Goal: Task Accomplishment & Management: Manage account settings

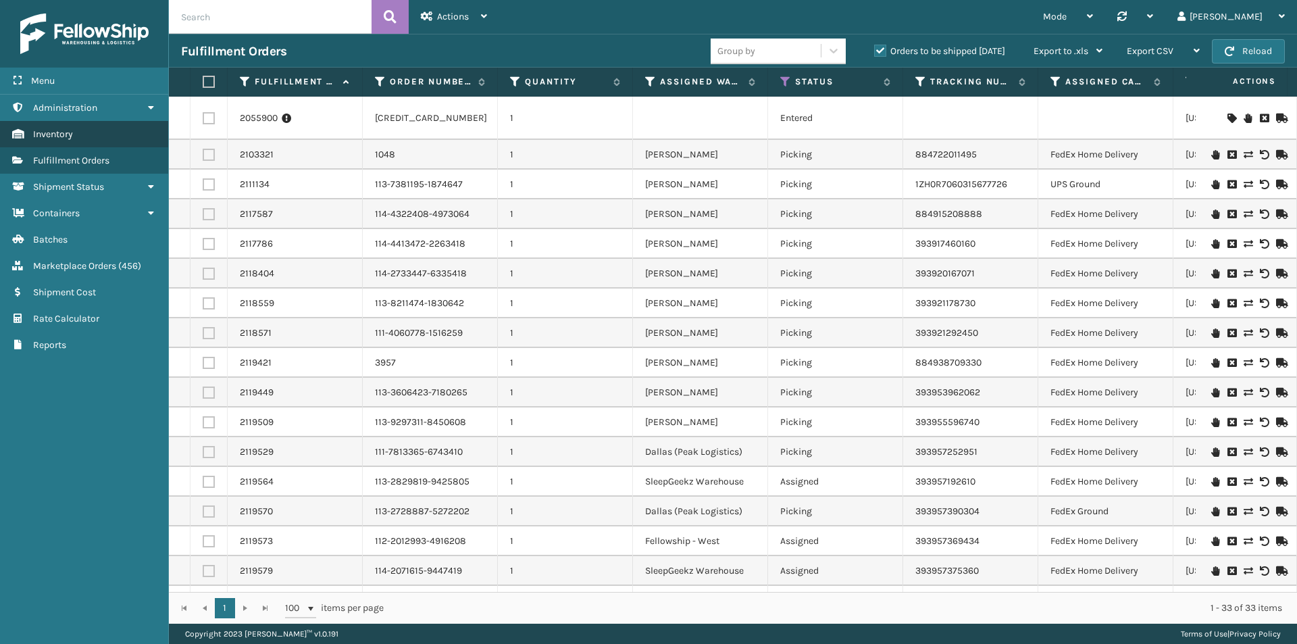
click at [55, 133] on span "Inventory" at bounding box center [53, 133] width 40 height 11
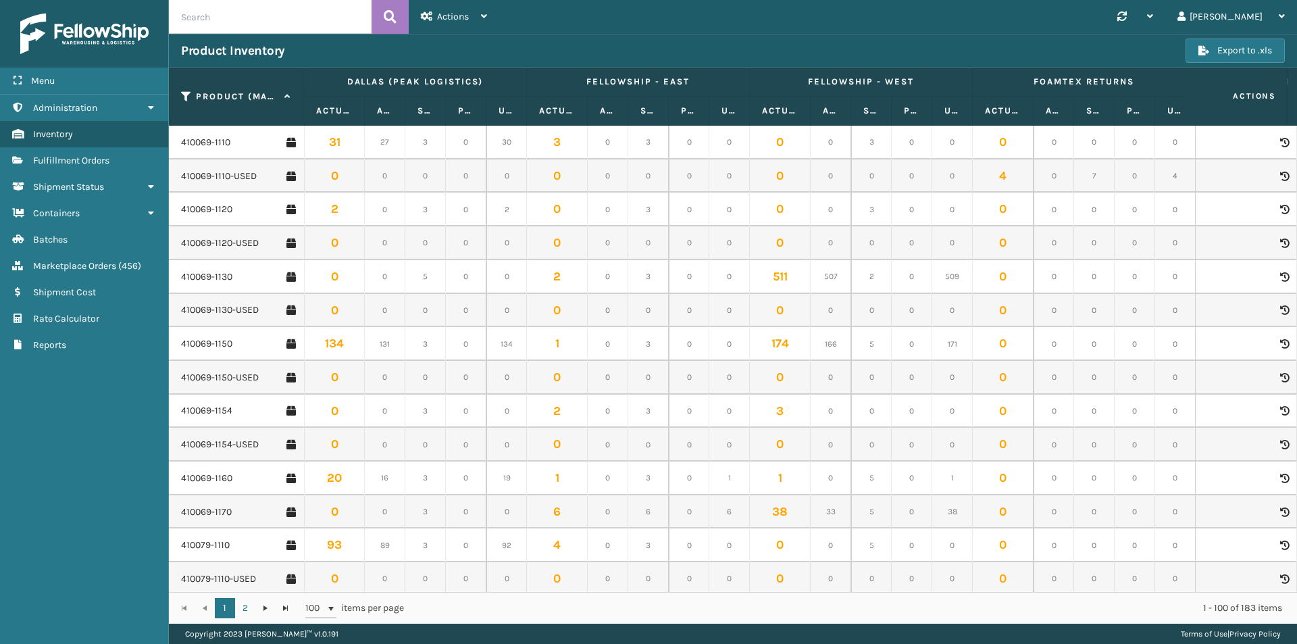
click at [254, 20] on input "text" at bounding box center [270, 17] width 203 height 34
type input "410107-1120"
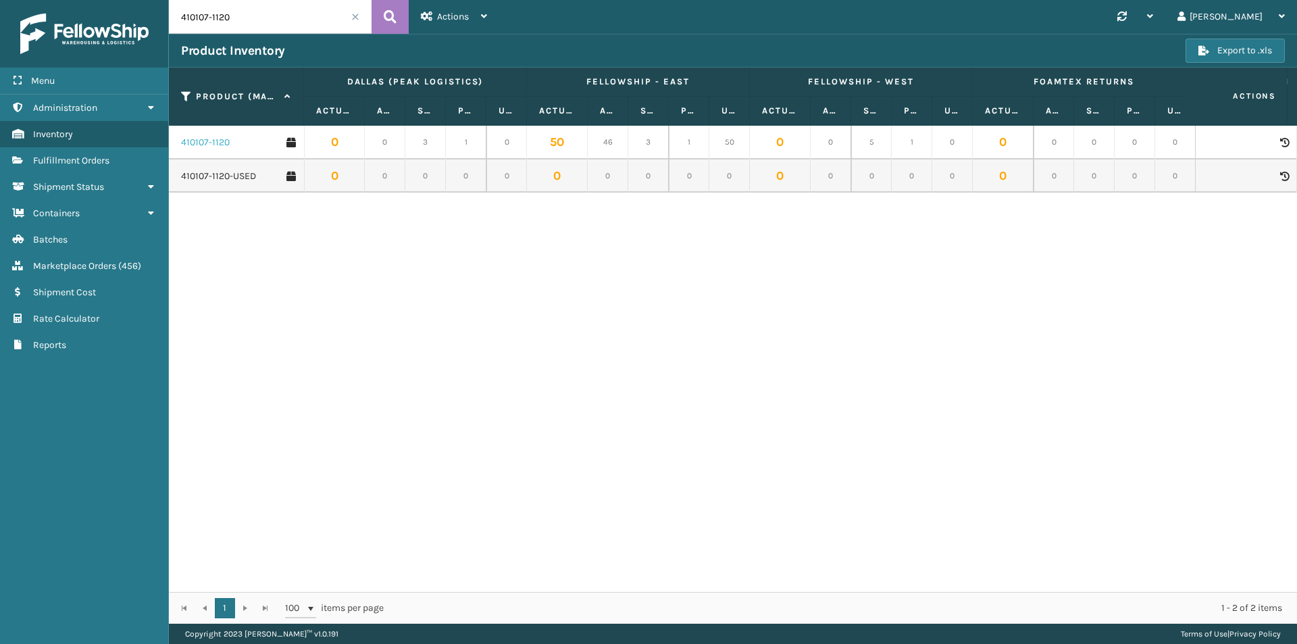
click at [203, 141] on link "410107-1120" at bounding box center [205, 143] width 49 height 14
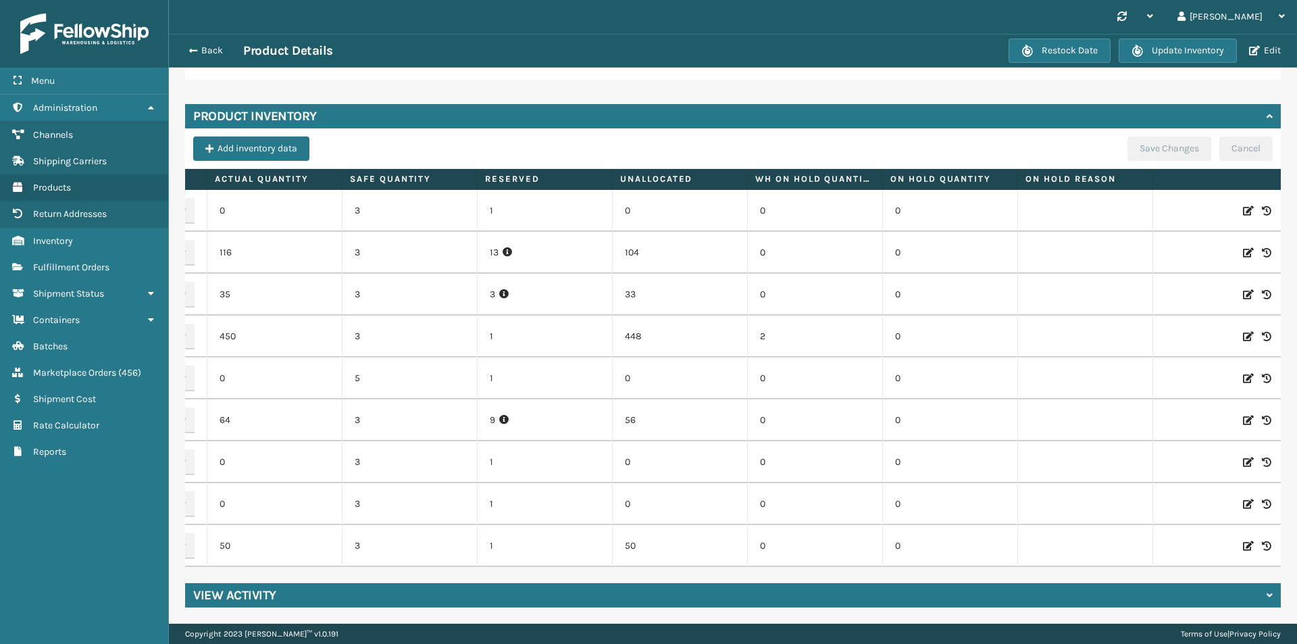
scroll to position [0, 140]
click at [1236, 539] on icon at bounding box center [1241, 546] width 11 height 14
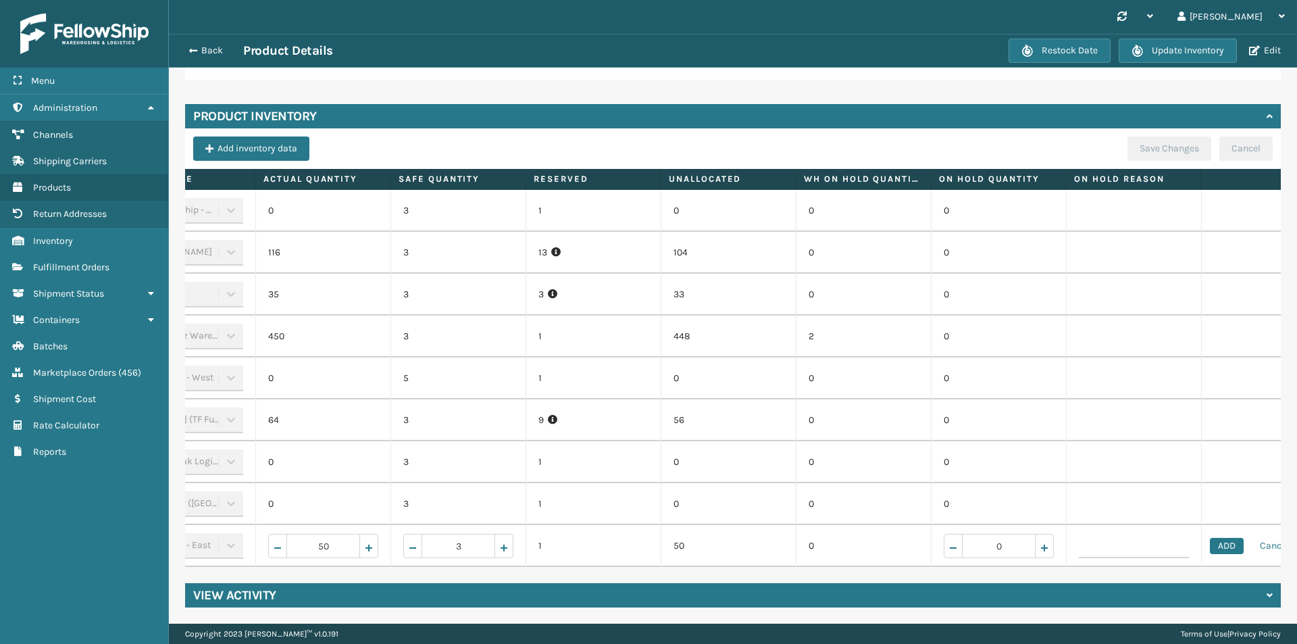
scroll to position [0, 0]
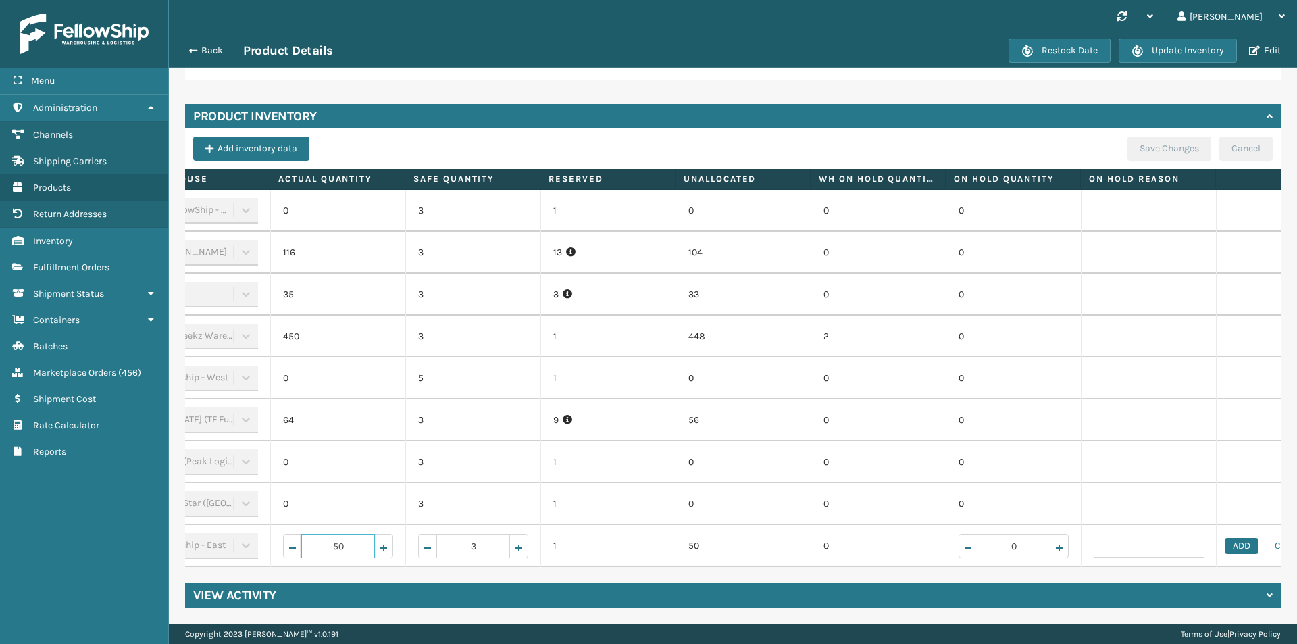
drag, startPoint x: 354, startPoint y: 539, endPoint x: 314, endPoint y: 539, distance: 39.9
click at [314, 539] on input "50" at bounding box center [338, 546] width 74 height 24
type input "122"
click at [1240, 538] on button "ADD" at bounding box center [1242, 546] width 34 height 16
click at [1158, 141] on button "Save Changes" at bounding box center [1170, 148] width 84 height 24
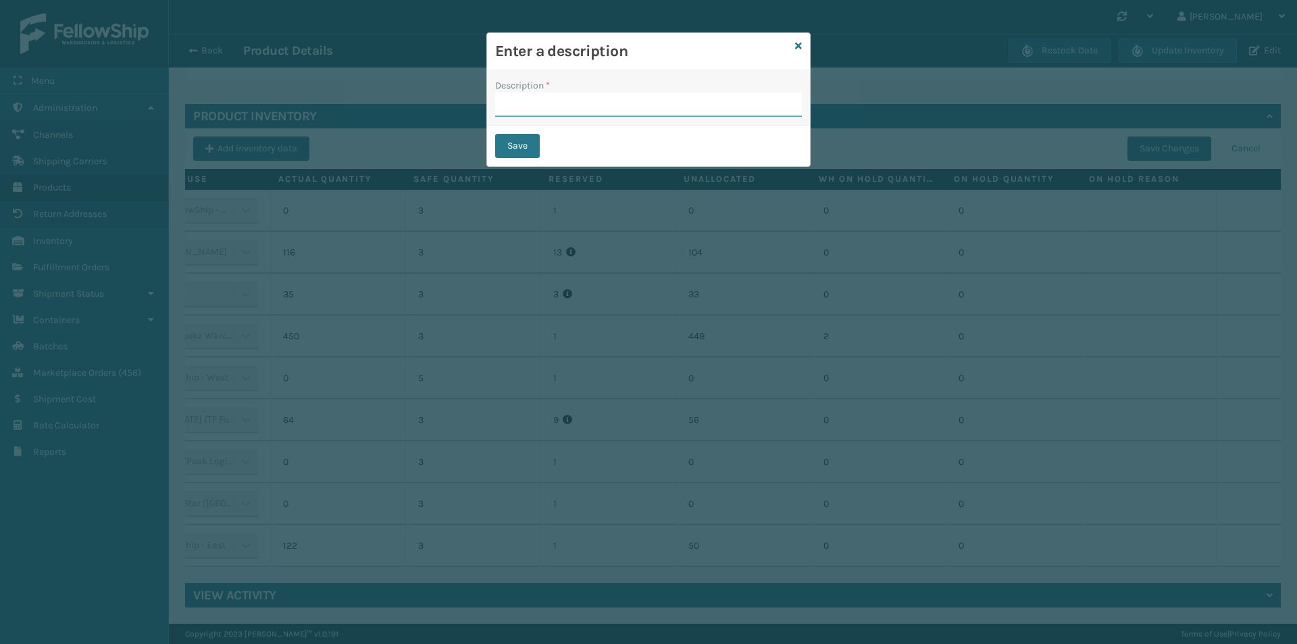
click at [538, 105] on input "Description *" at bounding box center [648, 105] width 307 height 24
type input "changed quantity"
click at [522, 145] on button "Save" at bounding box center [517, 146] width 45 height 24
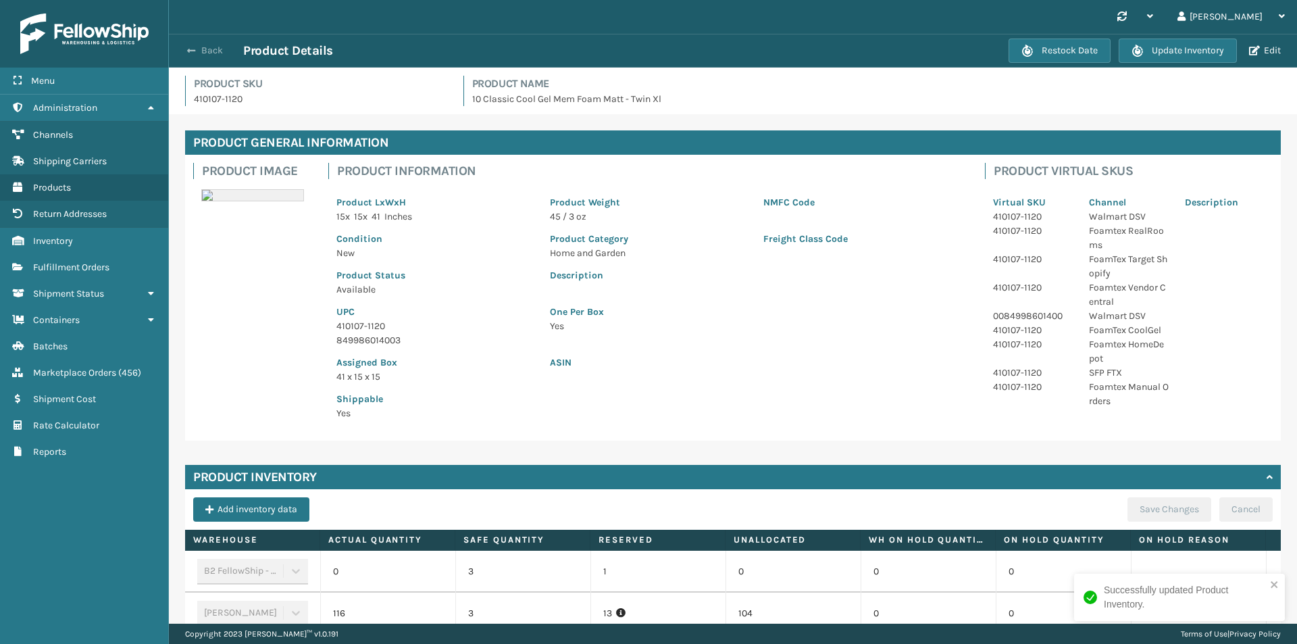
click at [216, 48] on button "Back" at bounding box center [212, 51] width 62 height 12
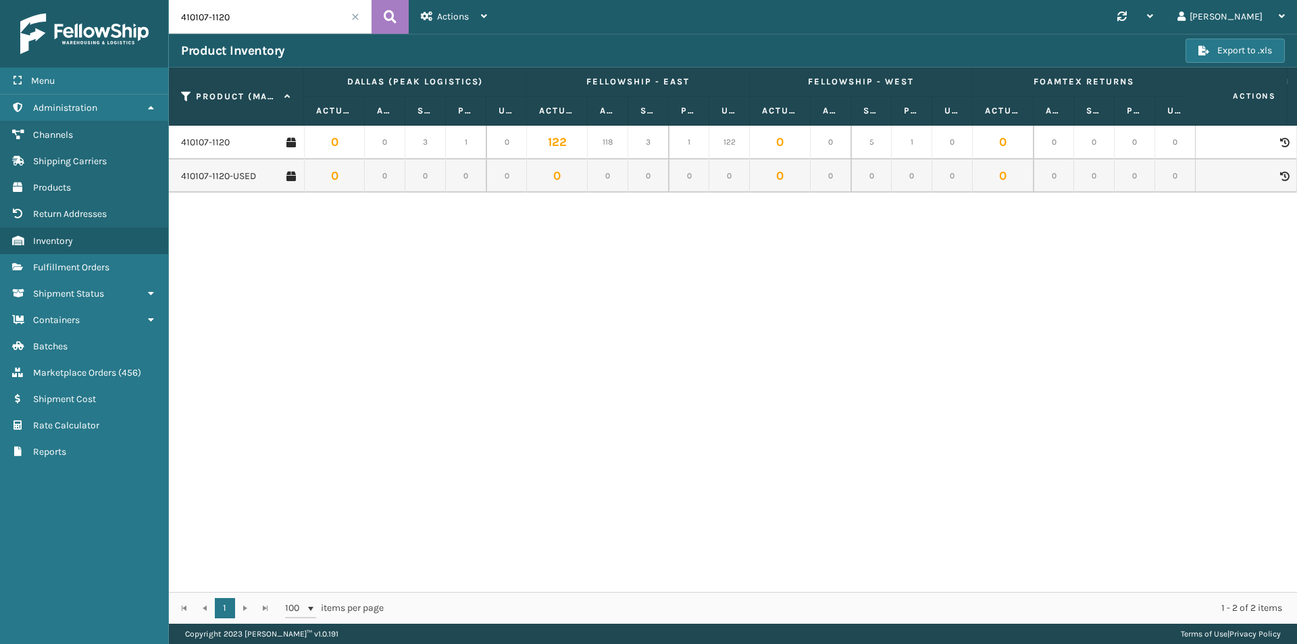
click at [264, 21] on input "410107-1120" at bounding box center [270, 17] width 203 height 34
type input "410107-1150"
click at [204, 141] on link "410107-1150" at bounding box center [205, 143] width 49 height 14
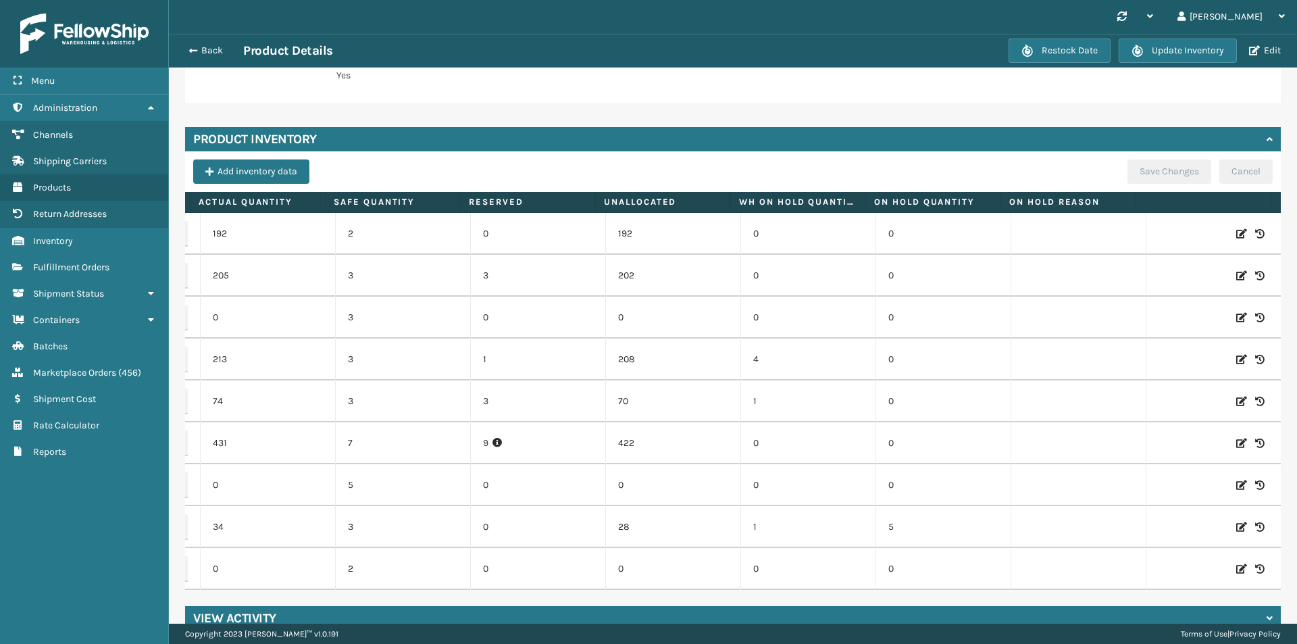
click at [1236, 528] on icon at bounding box center [1241, 527] width 11 height 14
drag, startPoint x: 262, startPoint y: 526, endPoint x: 216, endPoint y: 534, distance: 46.7
click at [231, 534] on input "34" at bounding box center [268, 527] width 74 height 24
type input "82"
click at [1155, 527] on button "ADD" at bounding box center [1172, 527] width 34 height 16
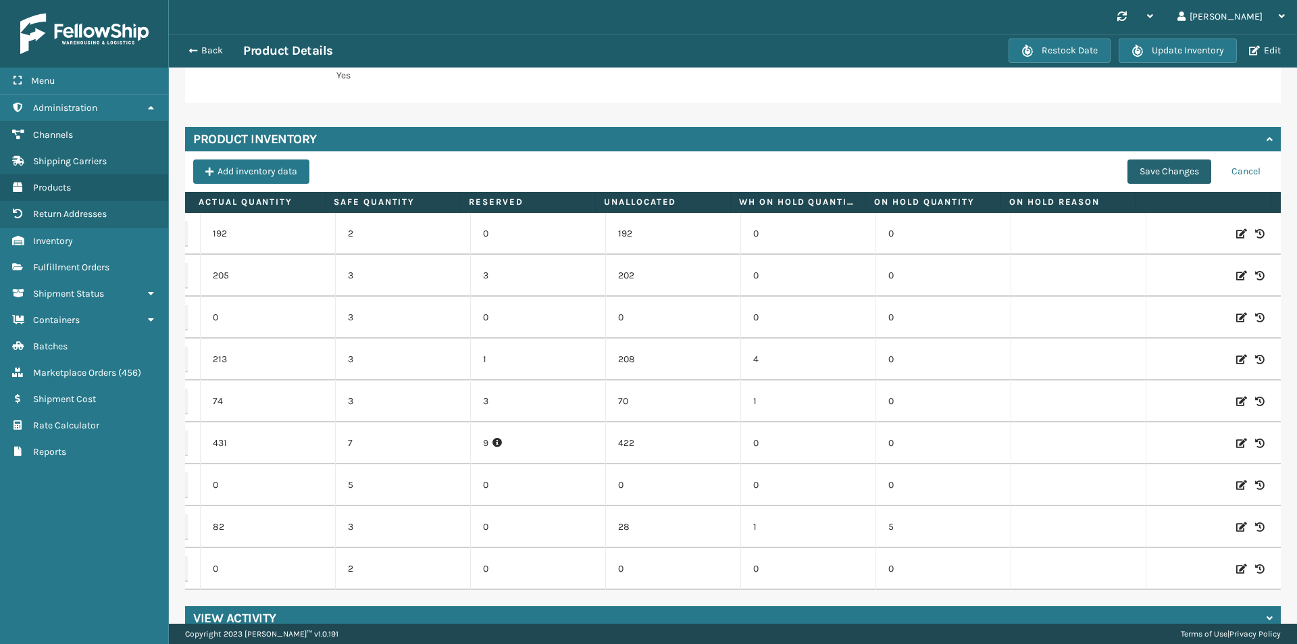
click at [1159, 178] on button "Save Changes" at bounding box center [1170, 171] width 84 height 24
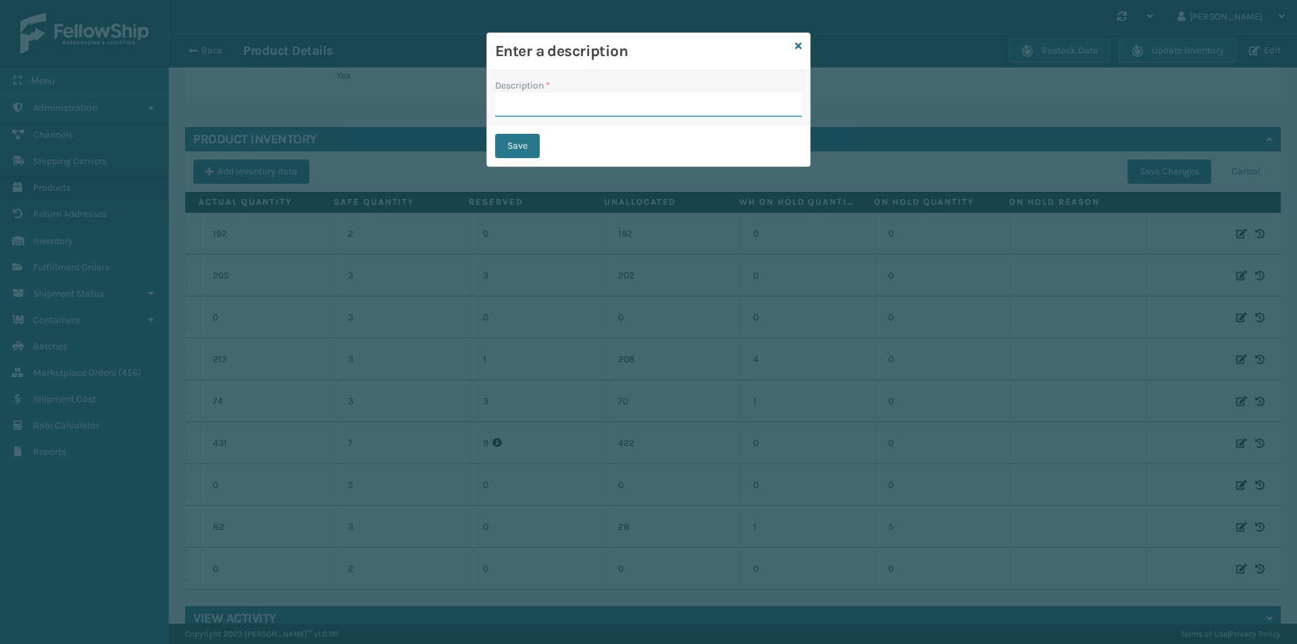
click at [586, 103] on input "Description *" at bounding box center [648, 105] width 307 height 24
type input "changed quantity"
click at [529, 148] on button "Save" at bounding box center [517, 146] width 45 height 24
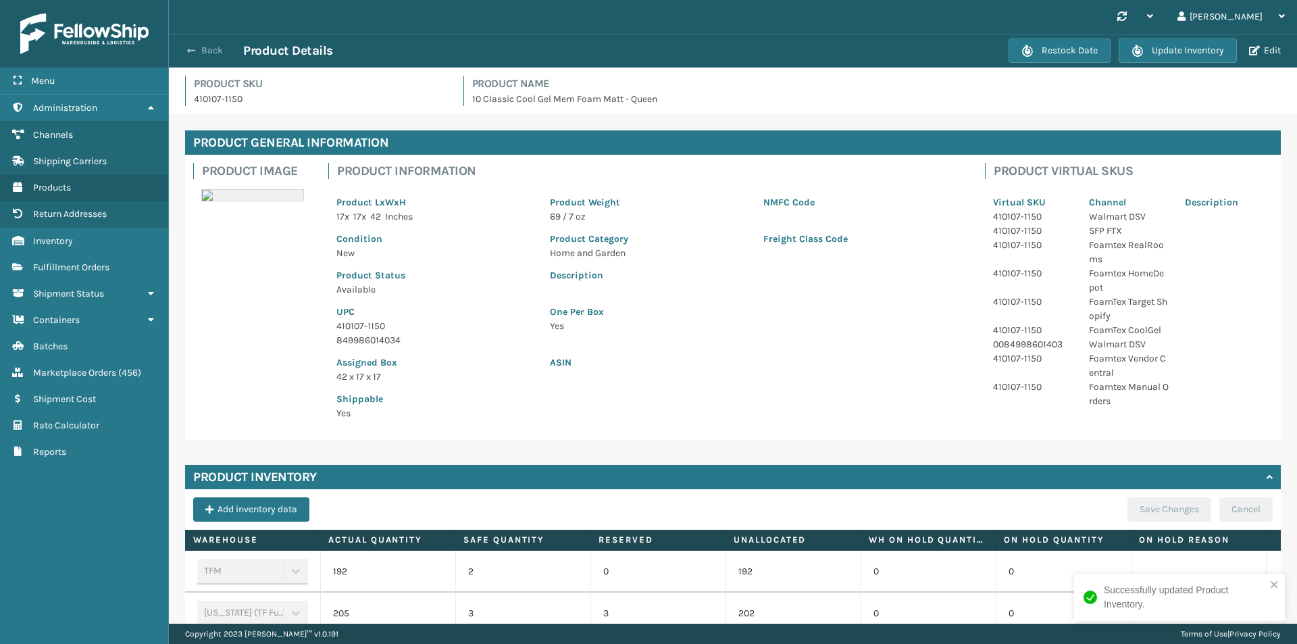
click at [211, 50] on button "Back" at bounding box center [212, 51] width 62 height 12
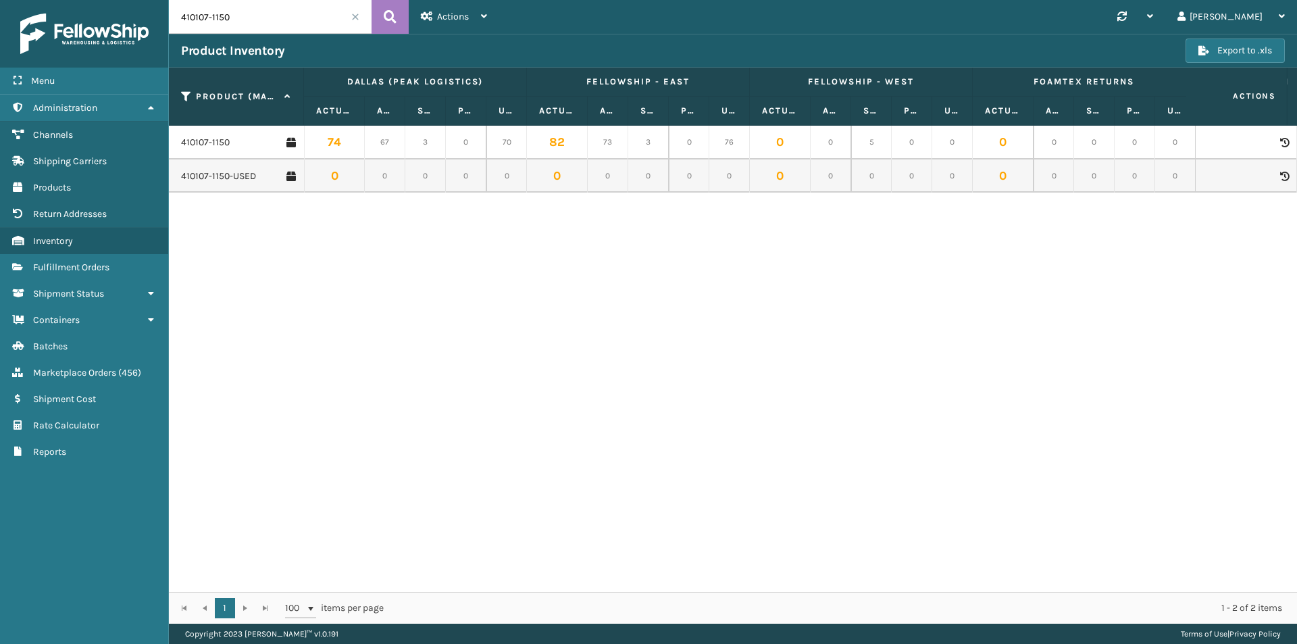
drag, startPoint x: 220, startPoint y: 15, endPoint x: 174, endPoint y: 15, distance: 45.9
click at [174, 15] on input "410107-1150" at bounding box center [270, 17] width 203 height 34
type input "8060"
click at [222, 142] on link "410168-8060" at bounding box center [208, 143] width 55 height 14
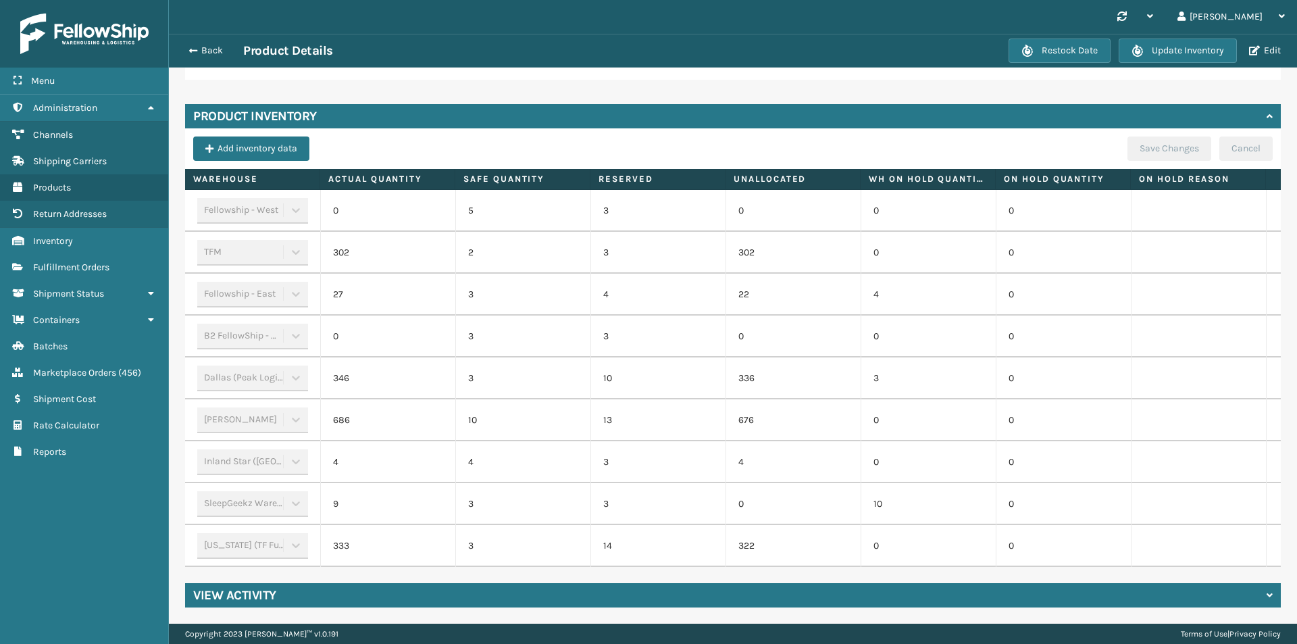
scroll to position [367, 0]
drag, startPoint x: 1094, startPoint y: 555, endPoint x: 1168, endPoint y: 545, distance: 74.3
click at [1168, 545] on tr "[US_STATE] (TF Fulfillment) 333 3 14 322 0 0" at bounding box center [793, 546] width 1216 height 42
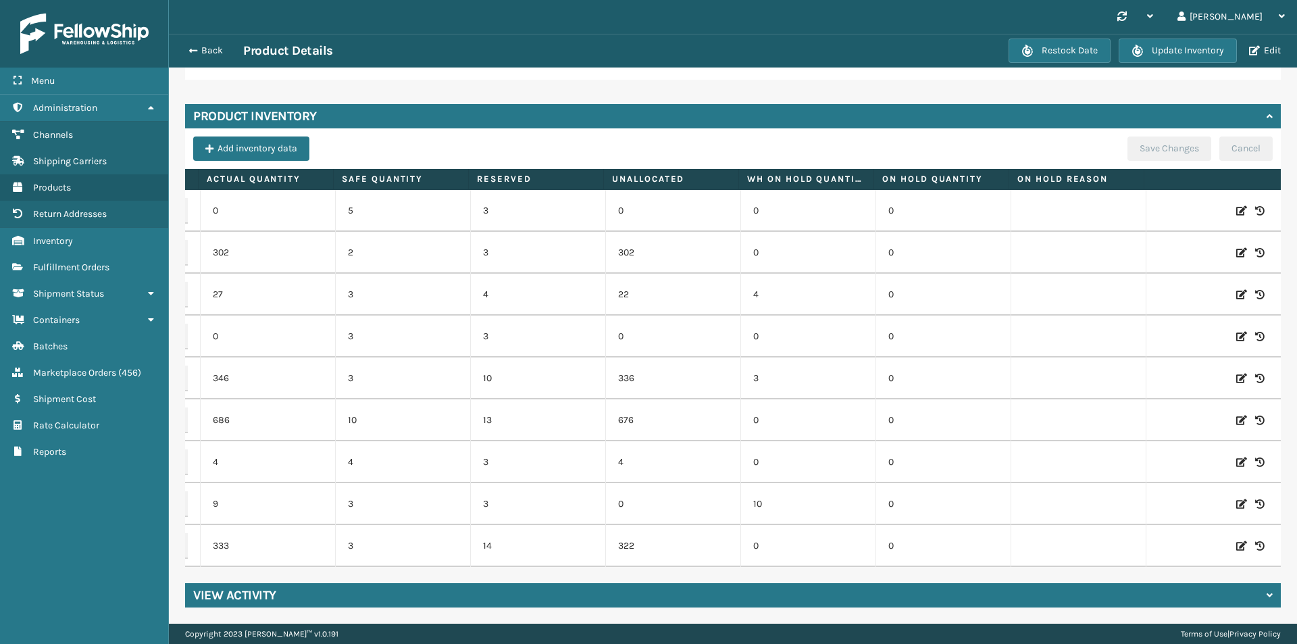
scroll to position [0, 124]
click at [1236, 288] on icon at bounding box center [1241, 295] width 11 height 14
drag, startPoint x: 280, startPoint y: 284, endPoint x: 229, endPoint y: 289, distance: 51.6
click at [231, 289] on input "27" at bounding box center [268, 294] width 74 height 24
type input "99"
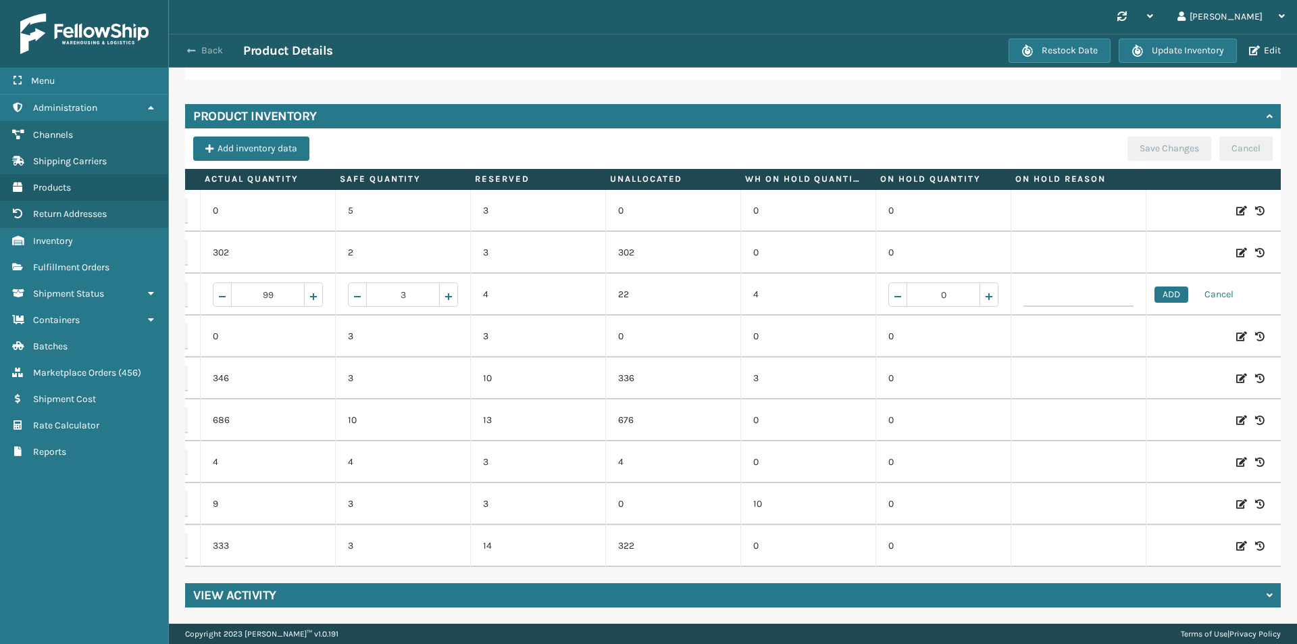
click at [214, 45] on button "Back" at bounding box center [212, 51] width 62 height 12
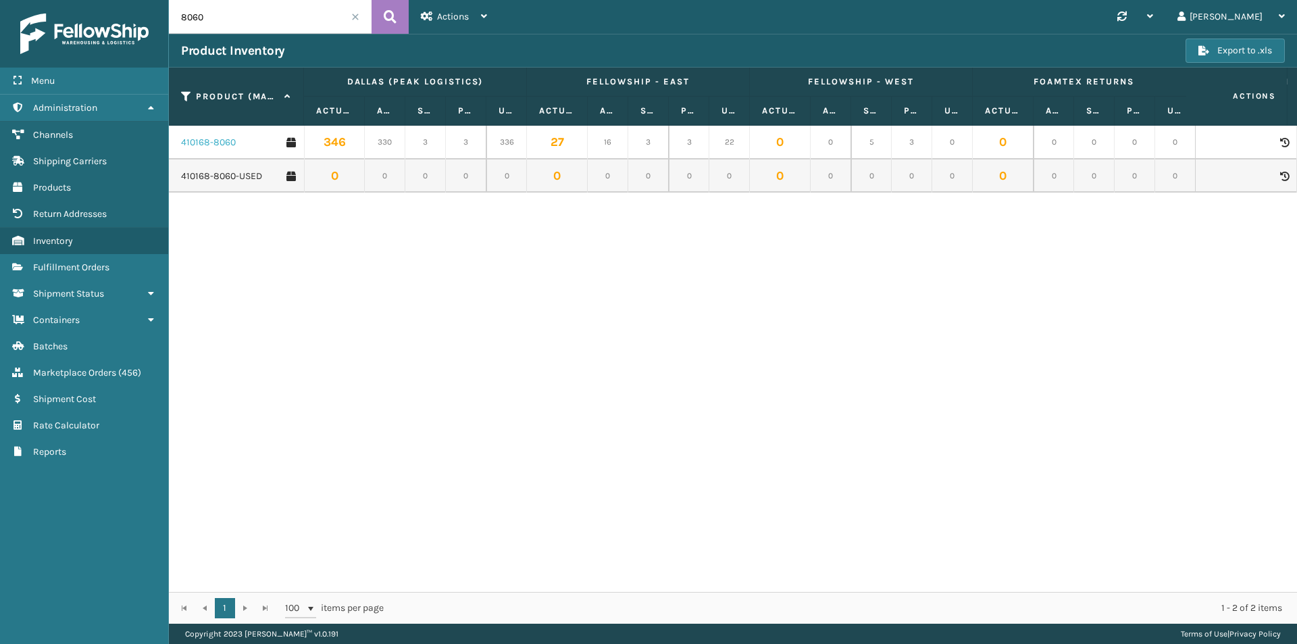
click at [218, 149] on link "410168-8060" at bounding box center [208, 143] width 55 height 14
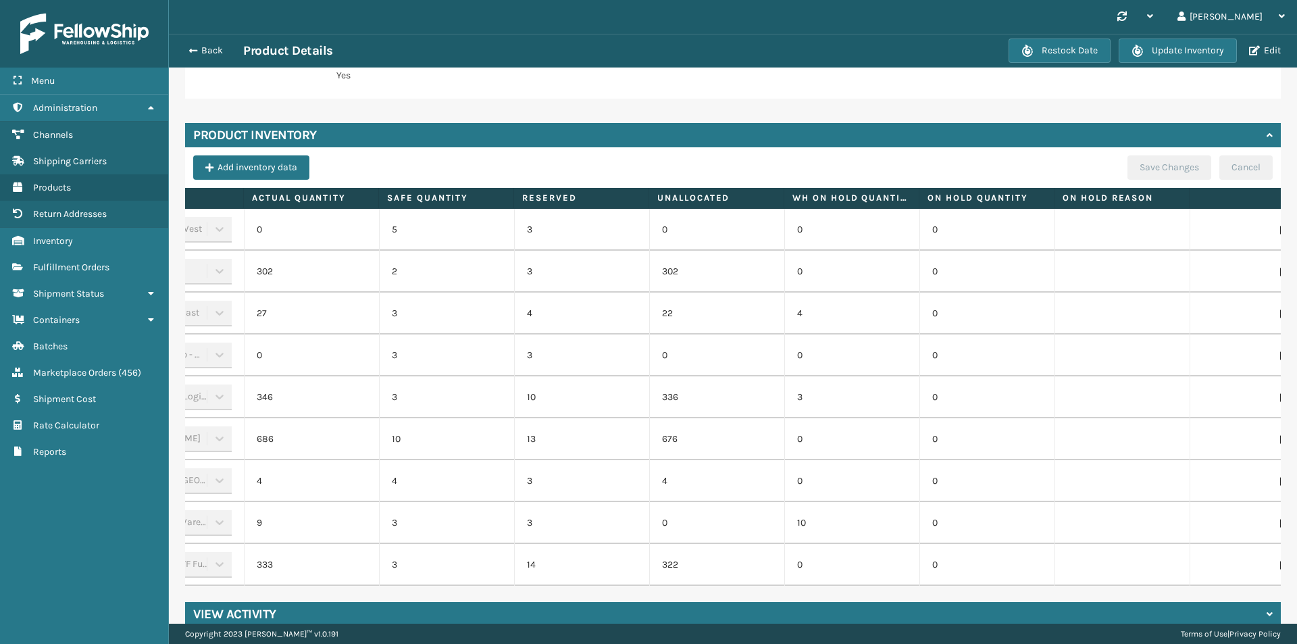
scroll to position [0, 122]
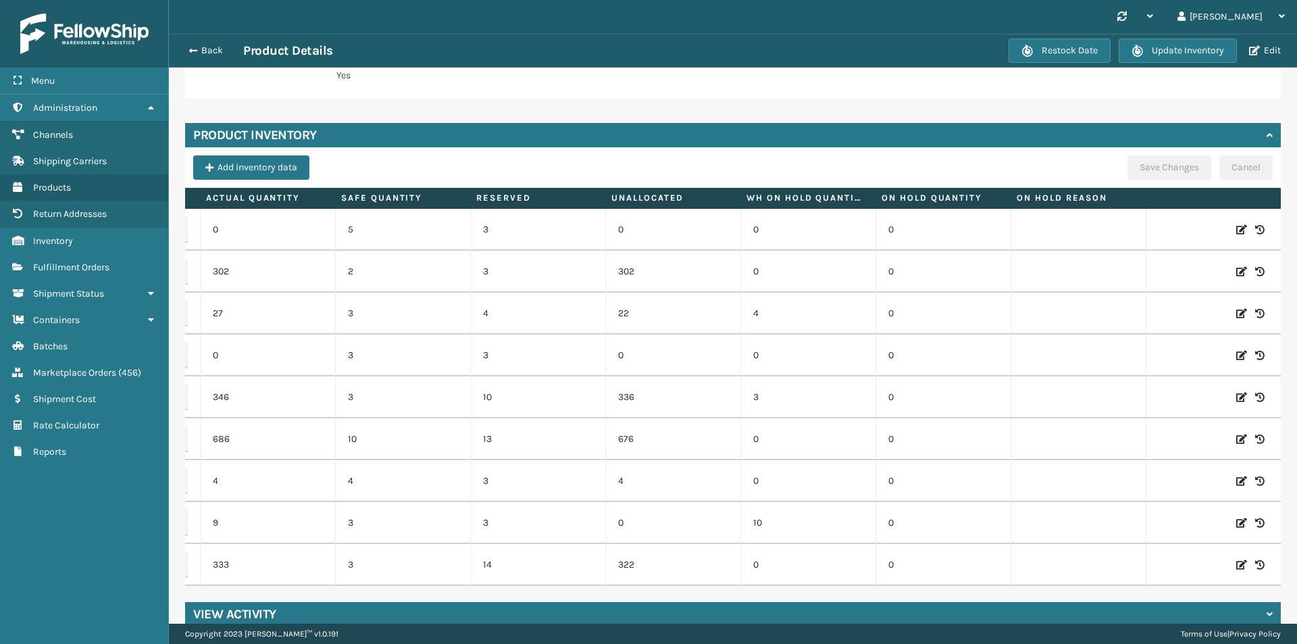
click at [1240, 314] on icon at bounding box center [1241, 314] width 11 height 14
drag, startPoint x: 286, startPoint y: 313, endPoint x: 253, endPoint y: 315, distance: 32.5
click at [253, 315] on input "27" at bounding box center [268, 313] width 74 height 24
type input "123"
click at [1175, 309] on button "ADD" at bounding box center [1172, 313] width 34 height 16
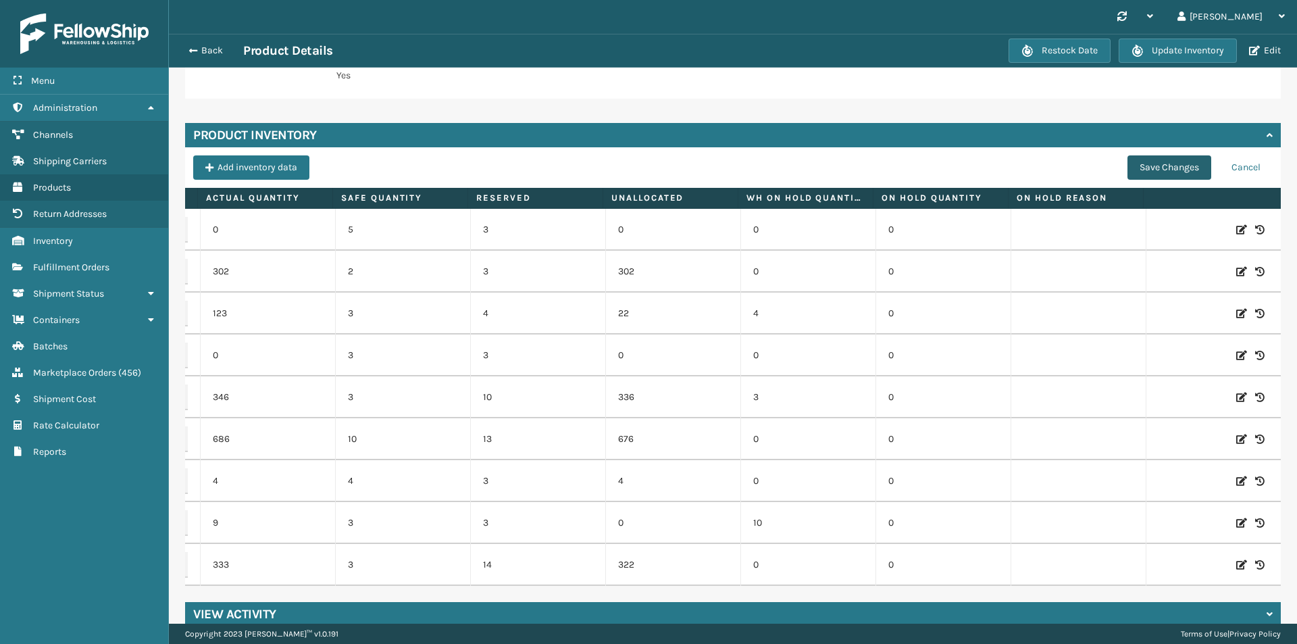
click at [1153, 164] on button "Save Changes" at bounding box center [1170, 167] width 84 height 24
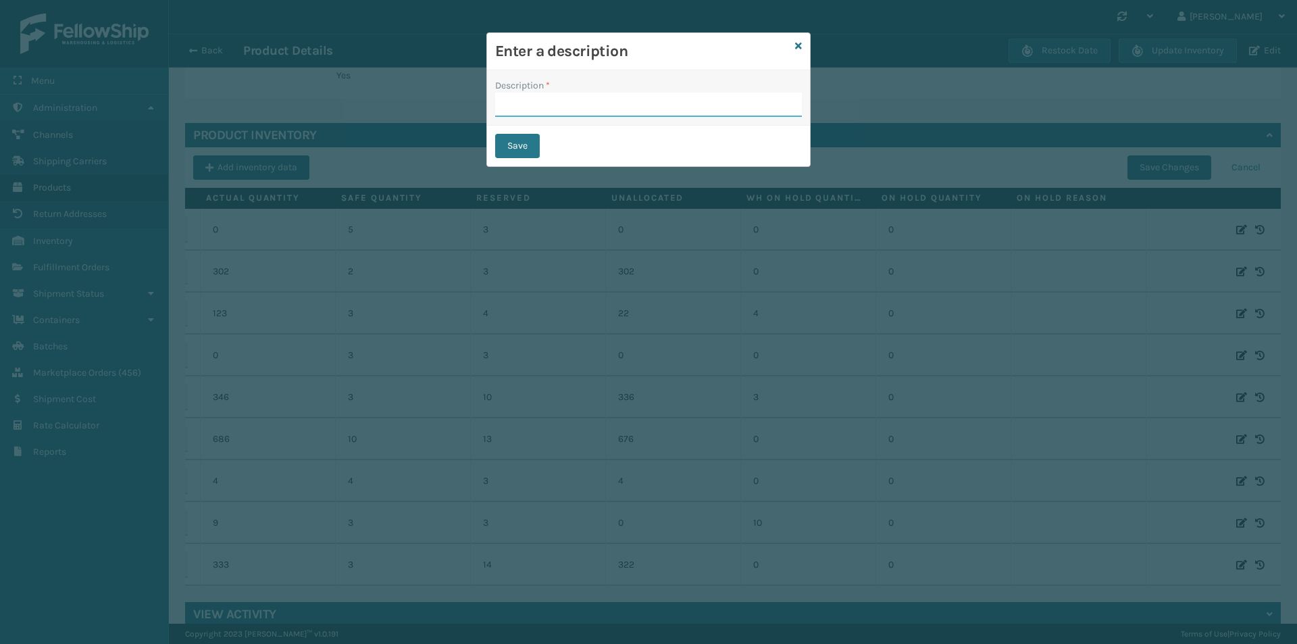
click at [589, 100] on input "Description *" at bounding box center [648, 105] width 307 height 24
type input "changed quantity"
click at [531, 145] on button "Save" at bounding box center [517, 146] width 45 height 24
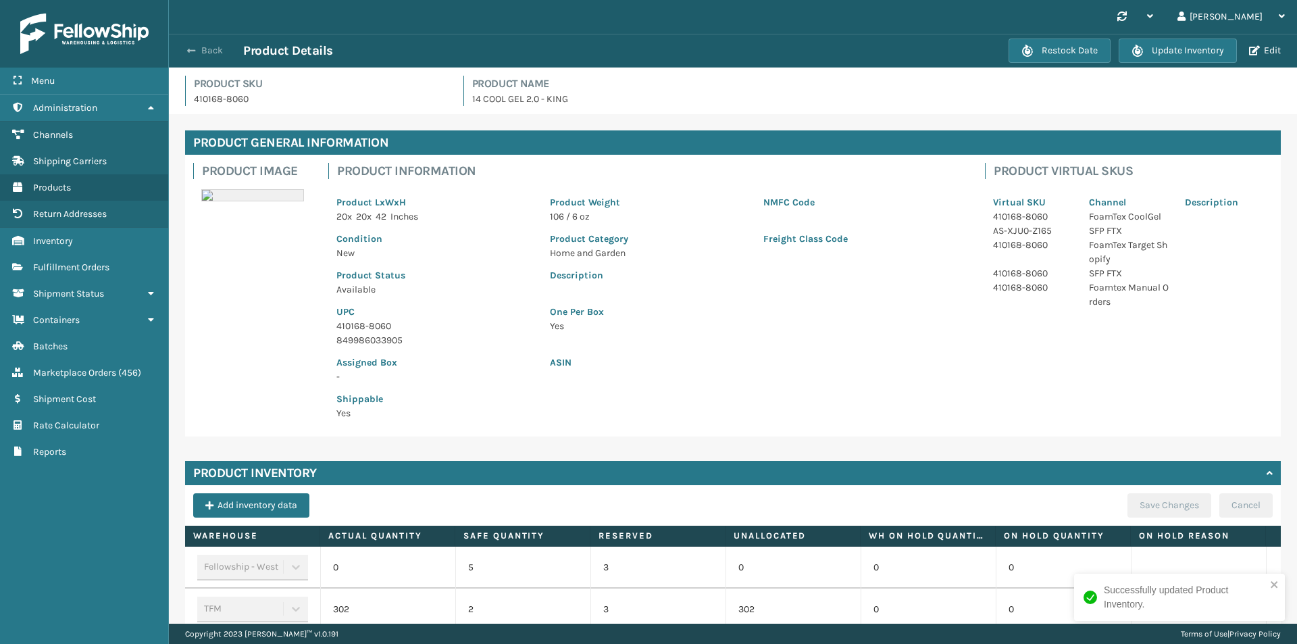
click at [211, 49] on button "Back" at bounding box center [212, 51] width 62 height 12
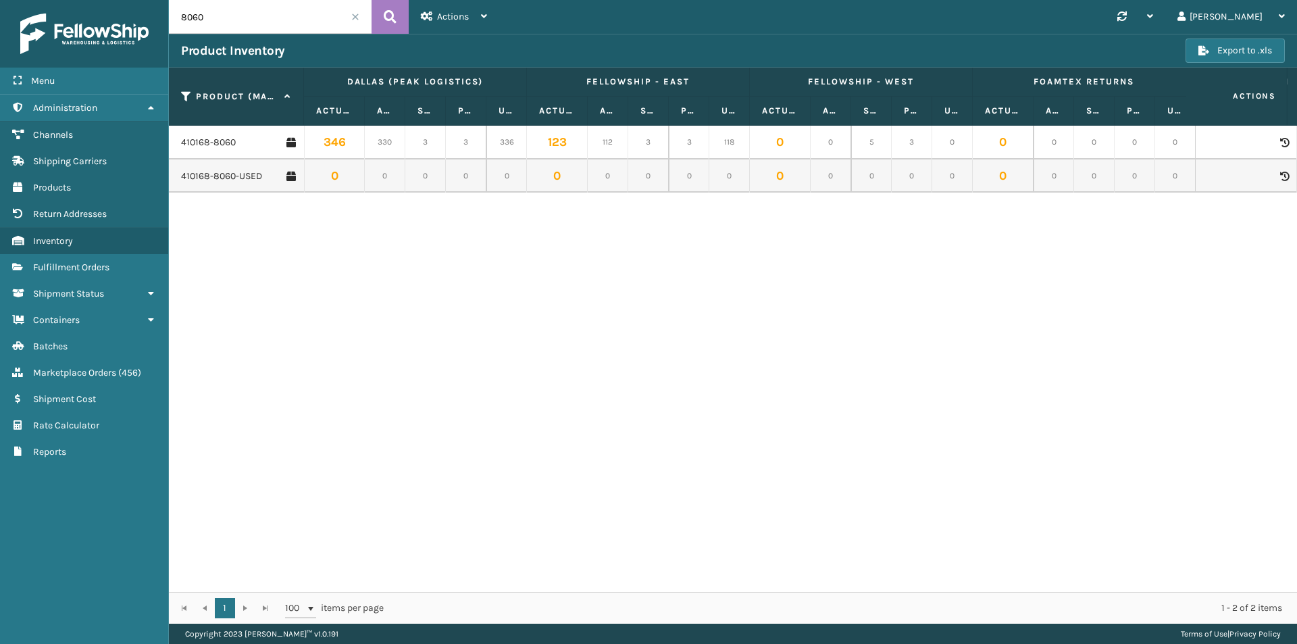
click at [243, 23] on input "8060" at bounding box center [270, 17] width 203 height 34
type input "8010"
click at [225, 141] on link "410168-8010" at bounding box center [207, 143] width 53 height 14
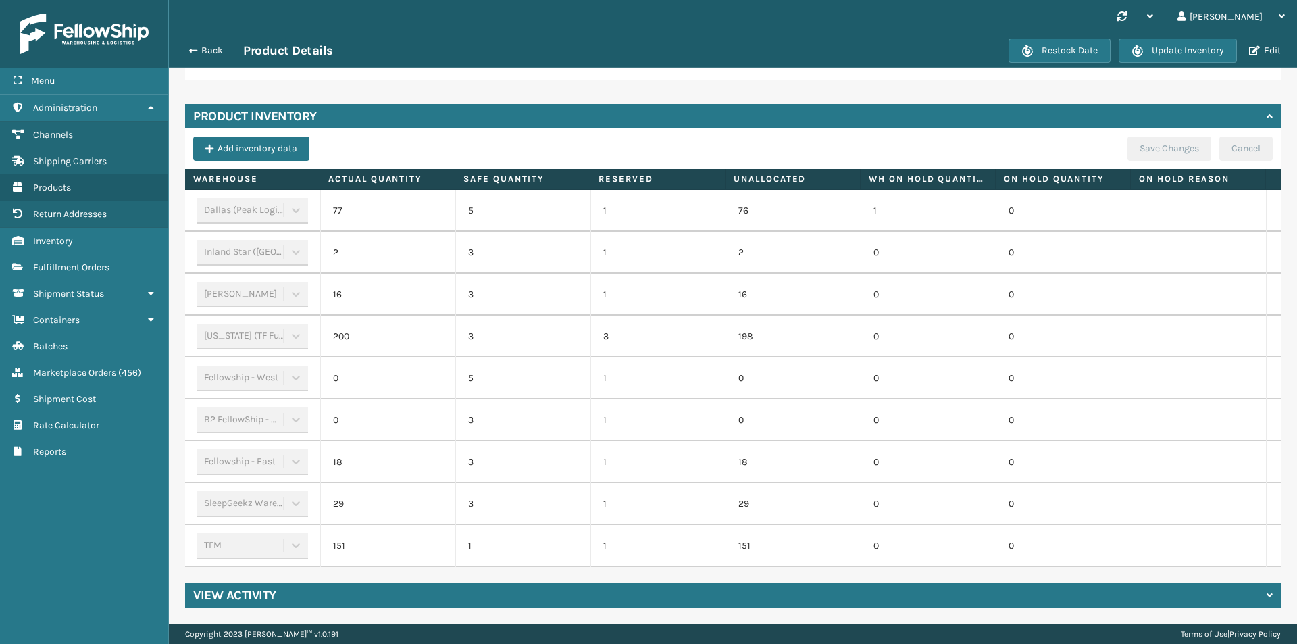
scroll to position [0, 140]
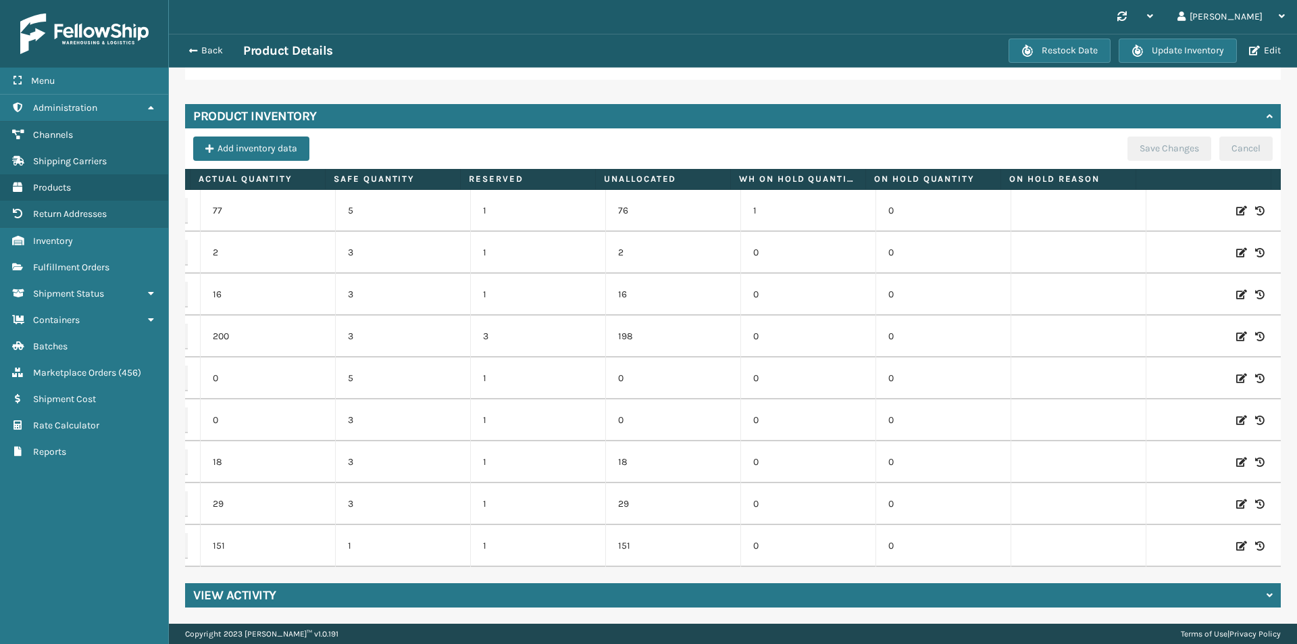
click at [1236, 455] on icon at bounding box center [1241, 462] width 11 height 14
drag, startPoint x: 250, startPoint y: 450, endPoint x: 225, endPoint y: 451, distance: 25.0
click at [231, 451] on input "18" at bounding box center [268, 462] width 74 height 24
type input "36"
click at [1155, 454] on button "ADD" at bounding box center [1172, 462] width 34 height 16
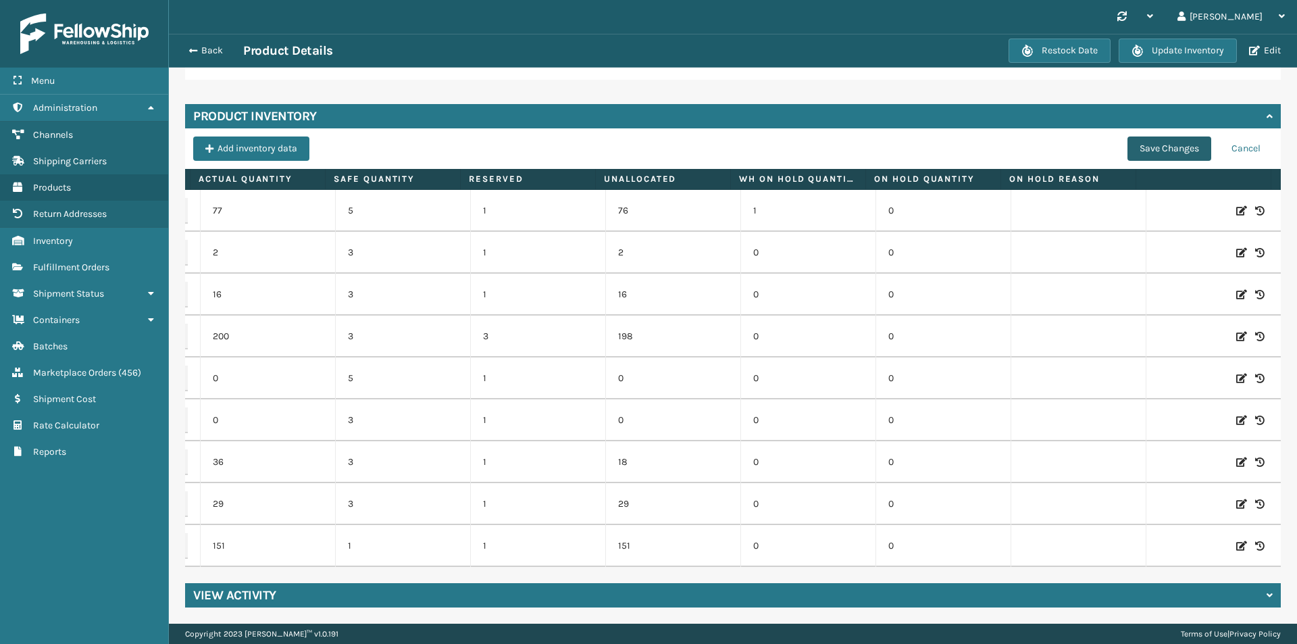
click at [1149, 136] on button "Save Changes" at bounding box center [1170, 148] width 84 height 24
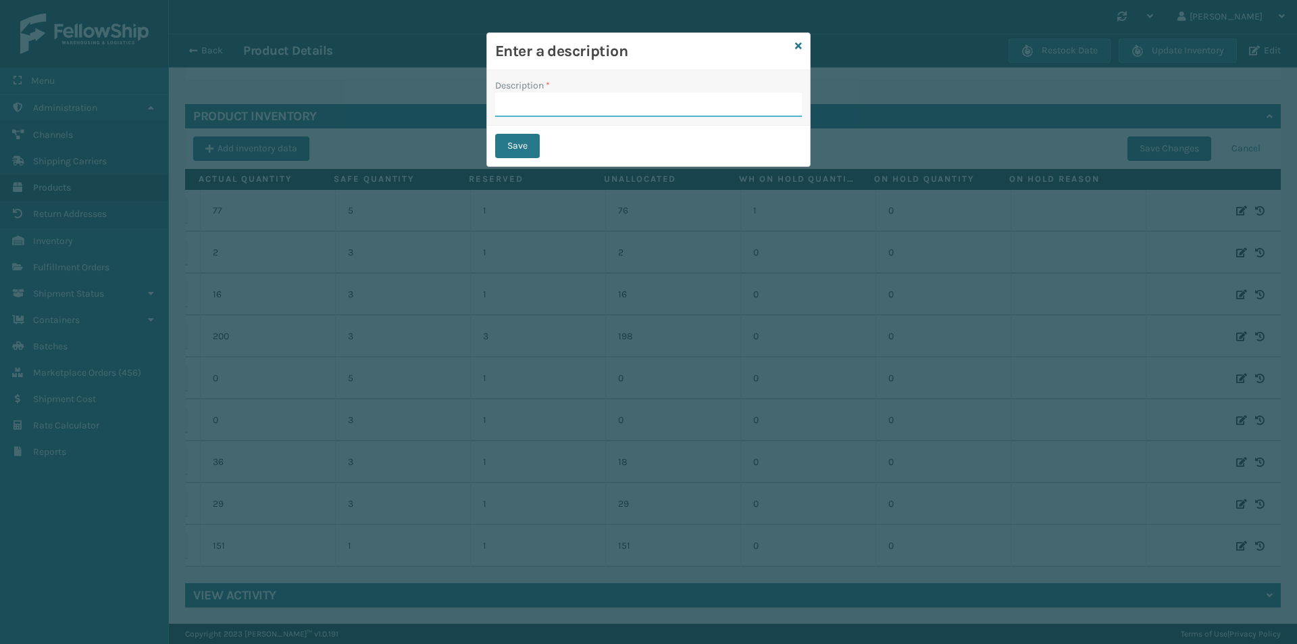
click at [651, 97] on input "Description *" at bounding box center [648, 105] width 307 height 24
type input "changed quantity"
click at [526, 142] on button "Save" at bounding box center [517, 146] width 45 height 24
